Goal: Check status: Check status

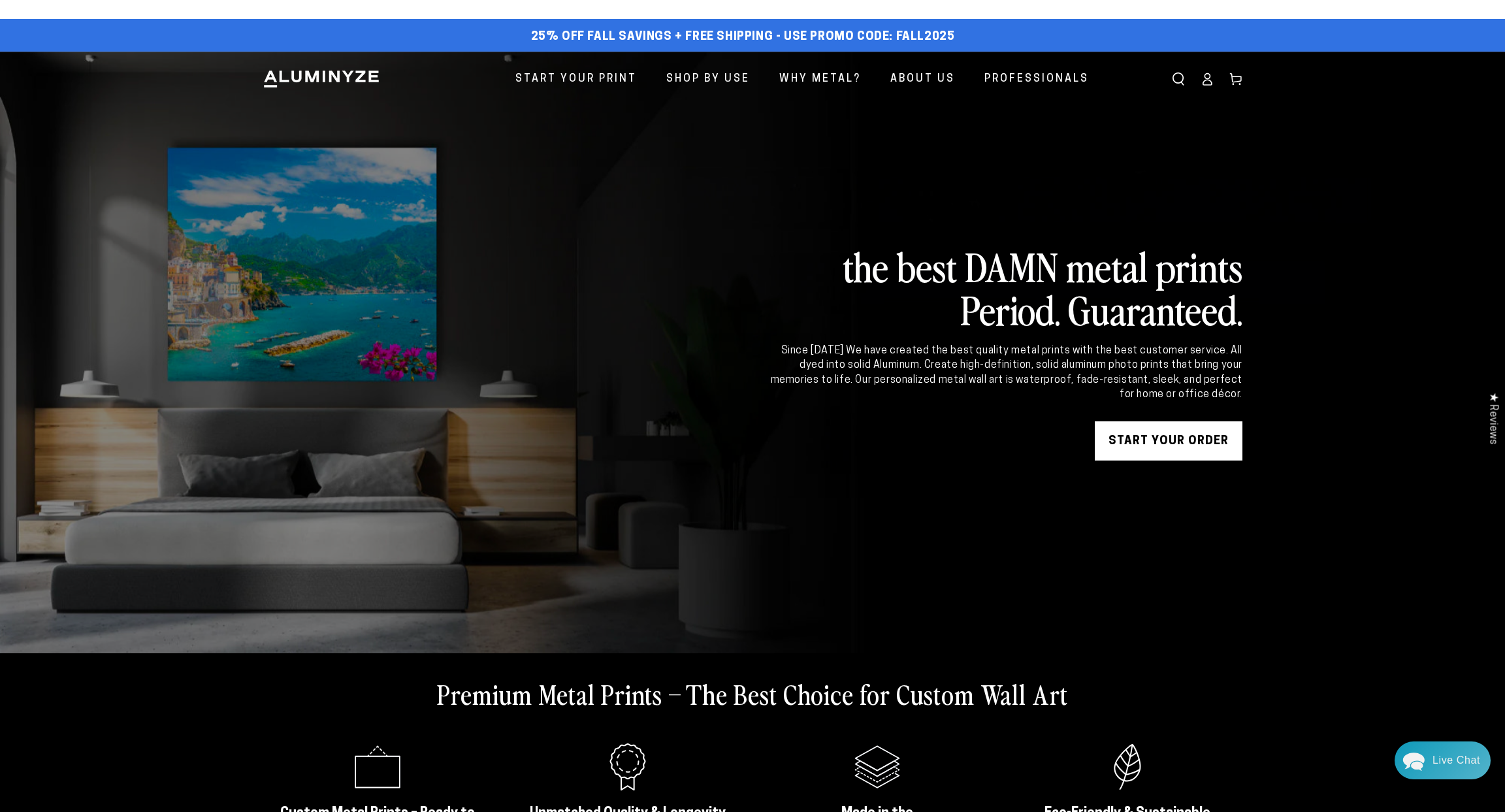
click at [1207, 81] on icon at bounding box center [1207, 79] width 13 height 13
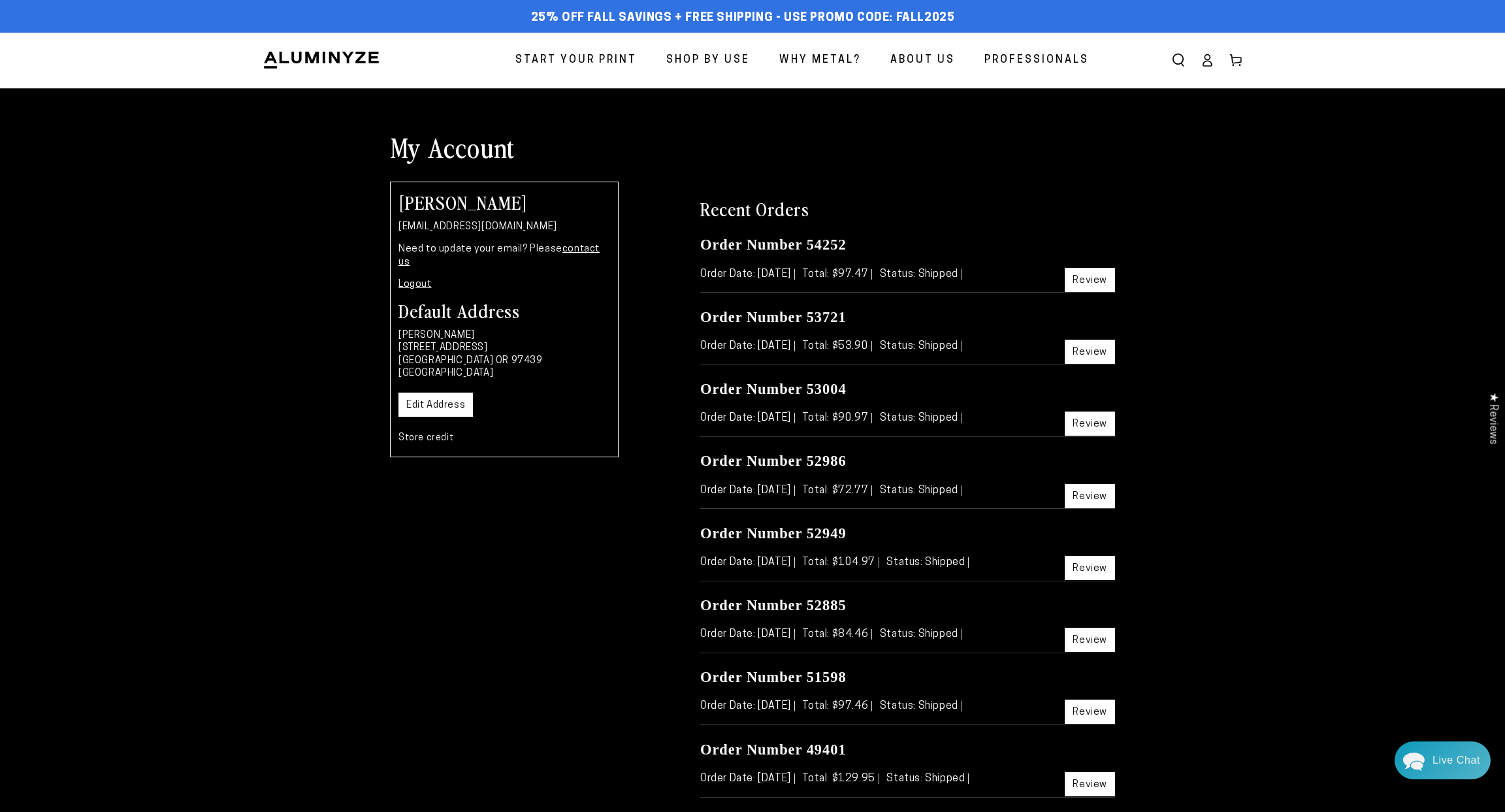
click at [1092, 275] on body "Skip to content 25% off FALL Savings + Free Shipping - Use Promo Code: FALL2025…" at bounding box center [752, 663] width 1505 height 1325
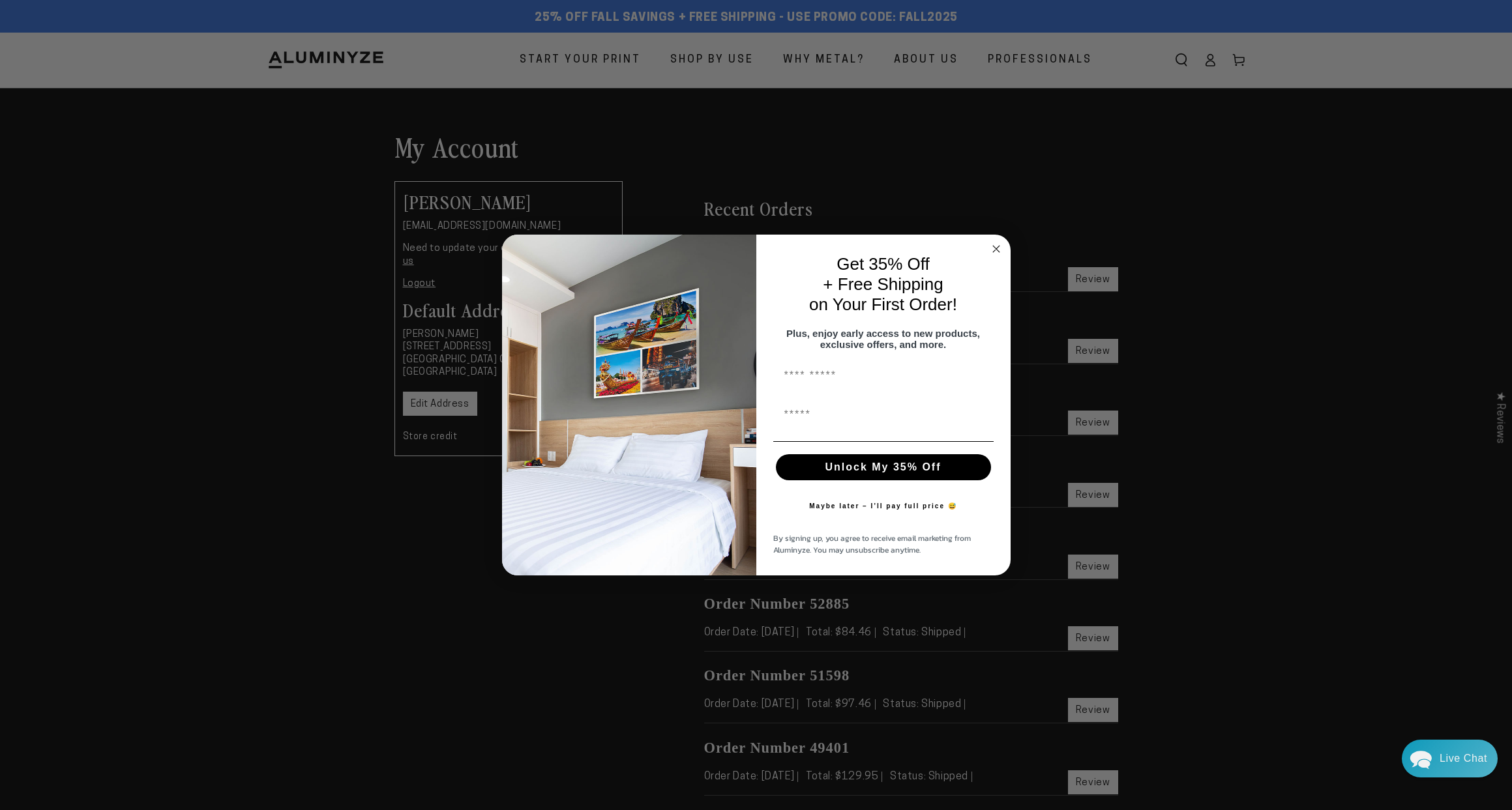
click at [899, 473] on button "Unlock My 35% Off" at bounding box center [883, 467] width 215 height 26
click at [997, 241] on circle "Close dialog" at bounding box center [996, 248] width 15 height 15
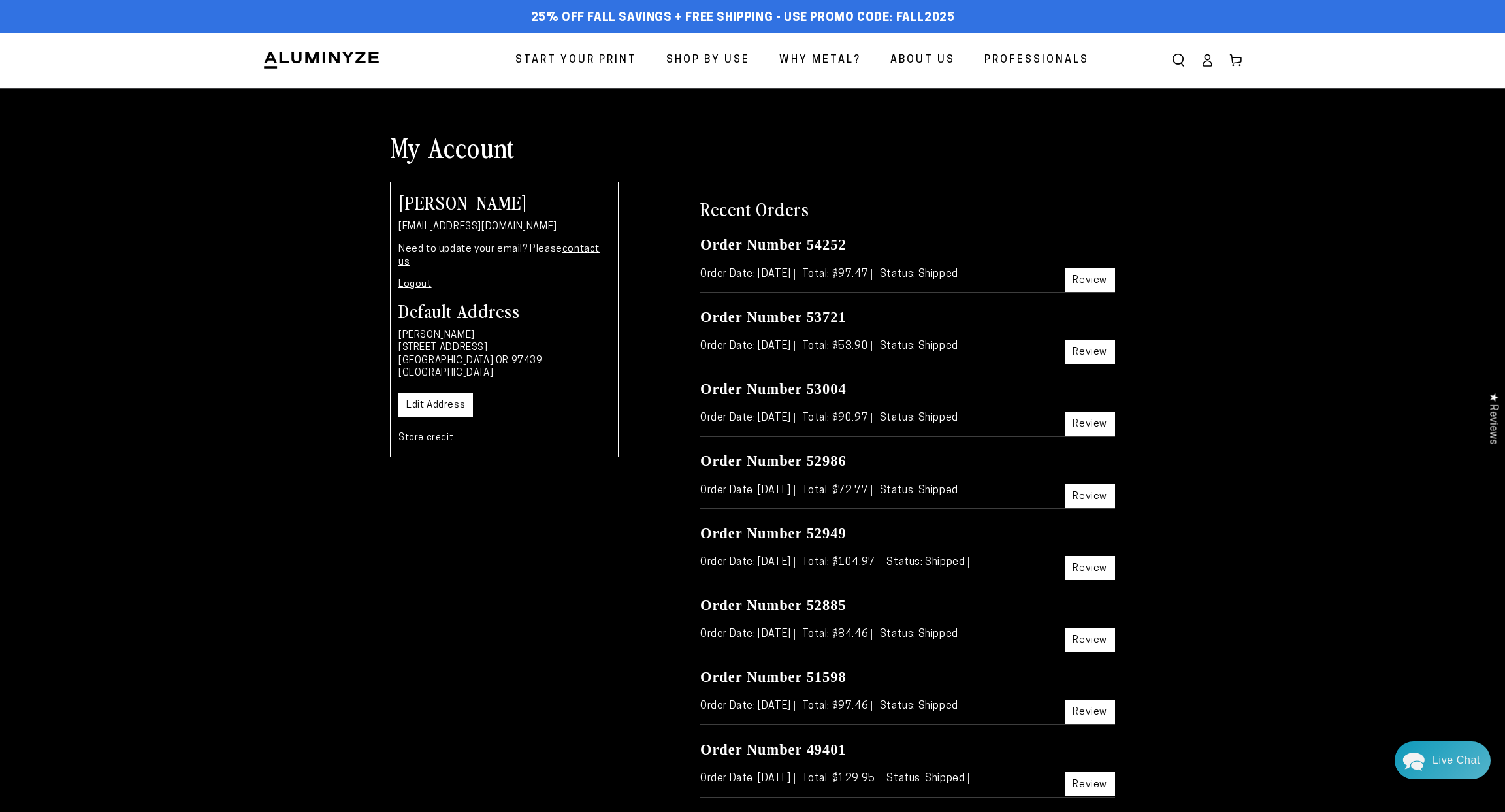
click at [1090, 275] on link "Review" at bounding box center [1090, 280] width 51 height 24
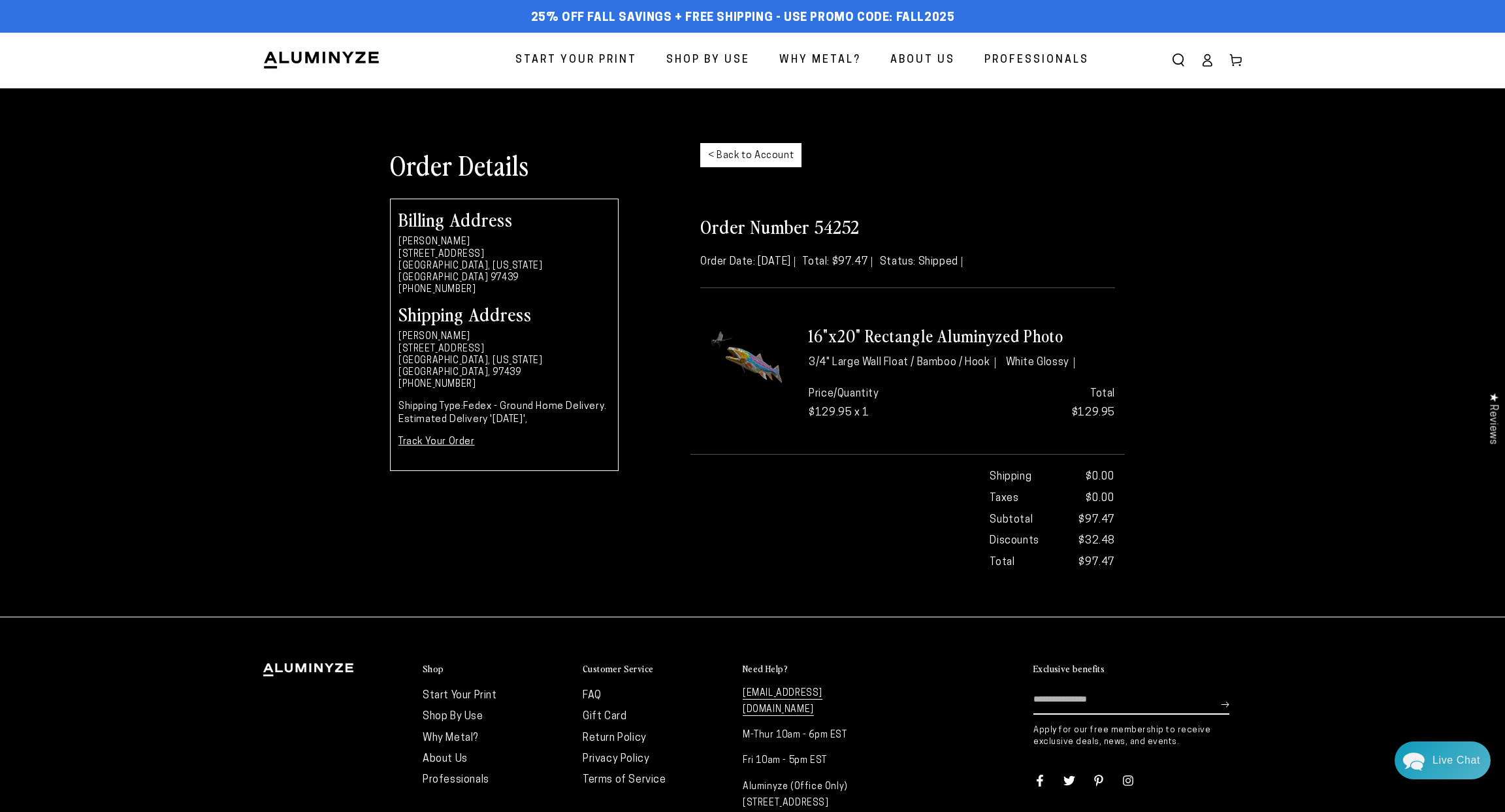
click at [464, 437] on link "Track Your Order" at bounding box center [436, 442] width 76 height 9
